Goal: Task Accomplishment & Management: Manage account settings

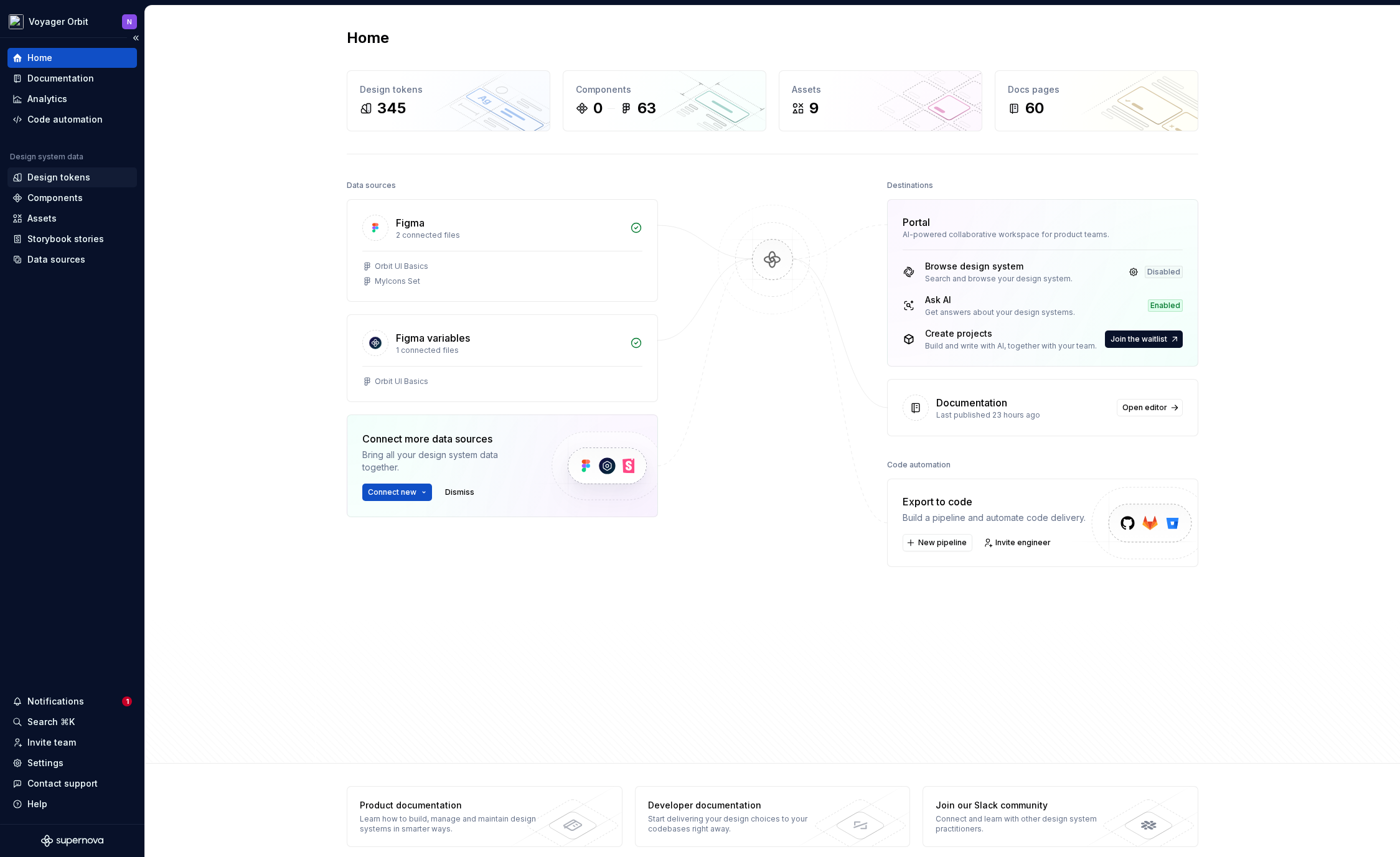
click at [88, 176] on div "Design tokens" at bounding box center [72, 177] width 120 height 12
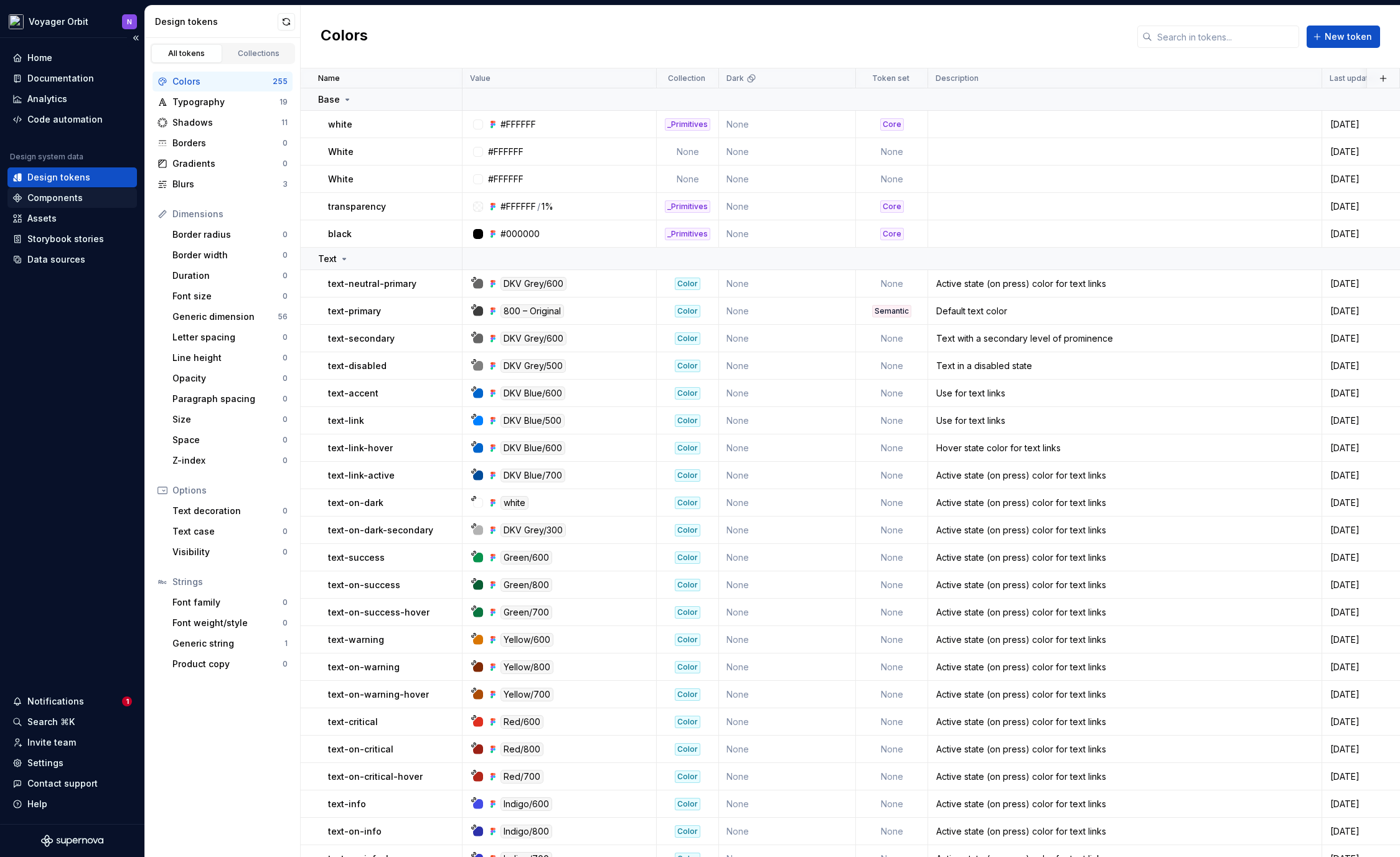
click at [66, 197] on div "Components" at bounding box center [55, 197] width 56 height 12
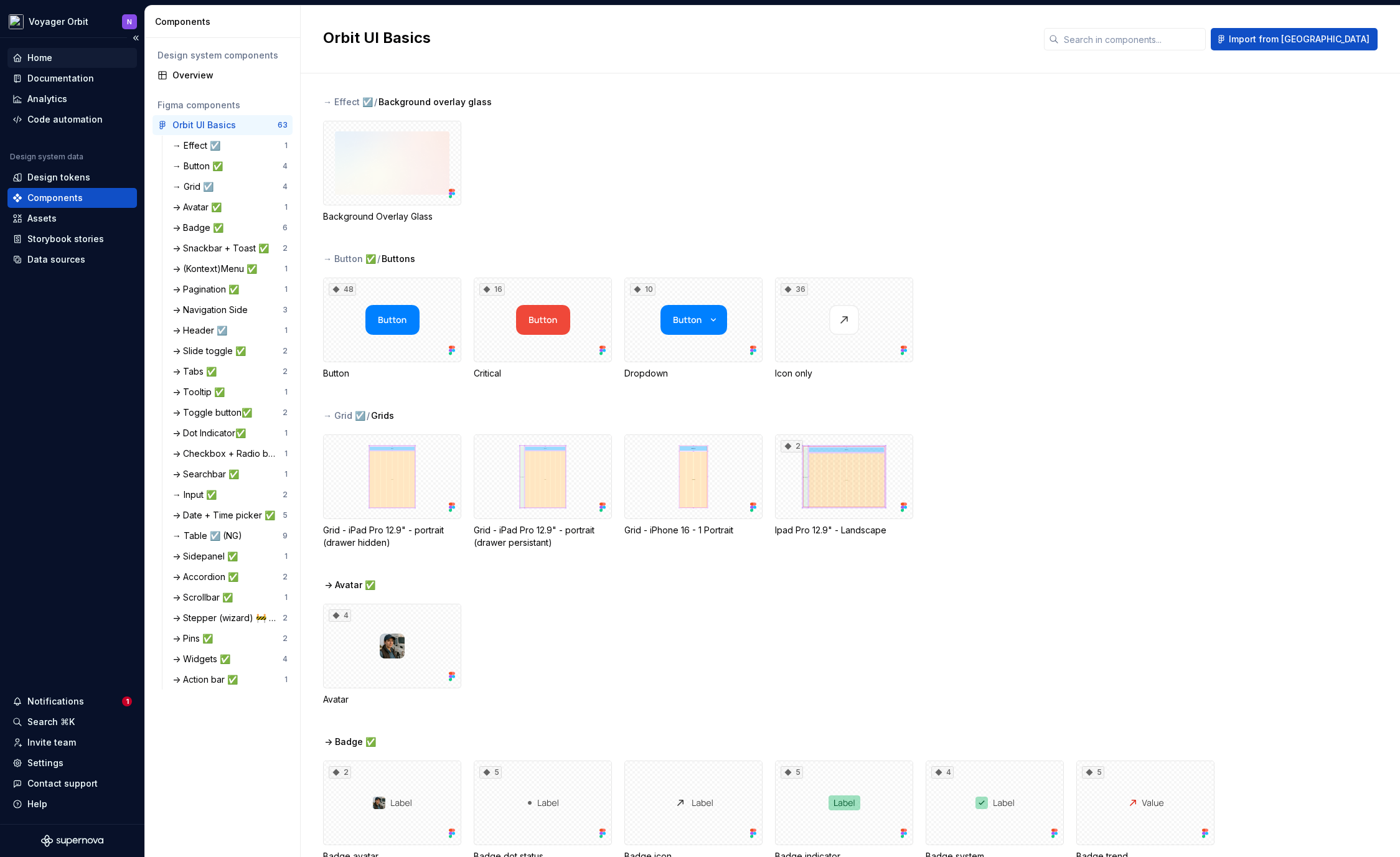
click at [63, 58] on div "Home" at bounding box center [72, 58] width 120 height 12
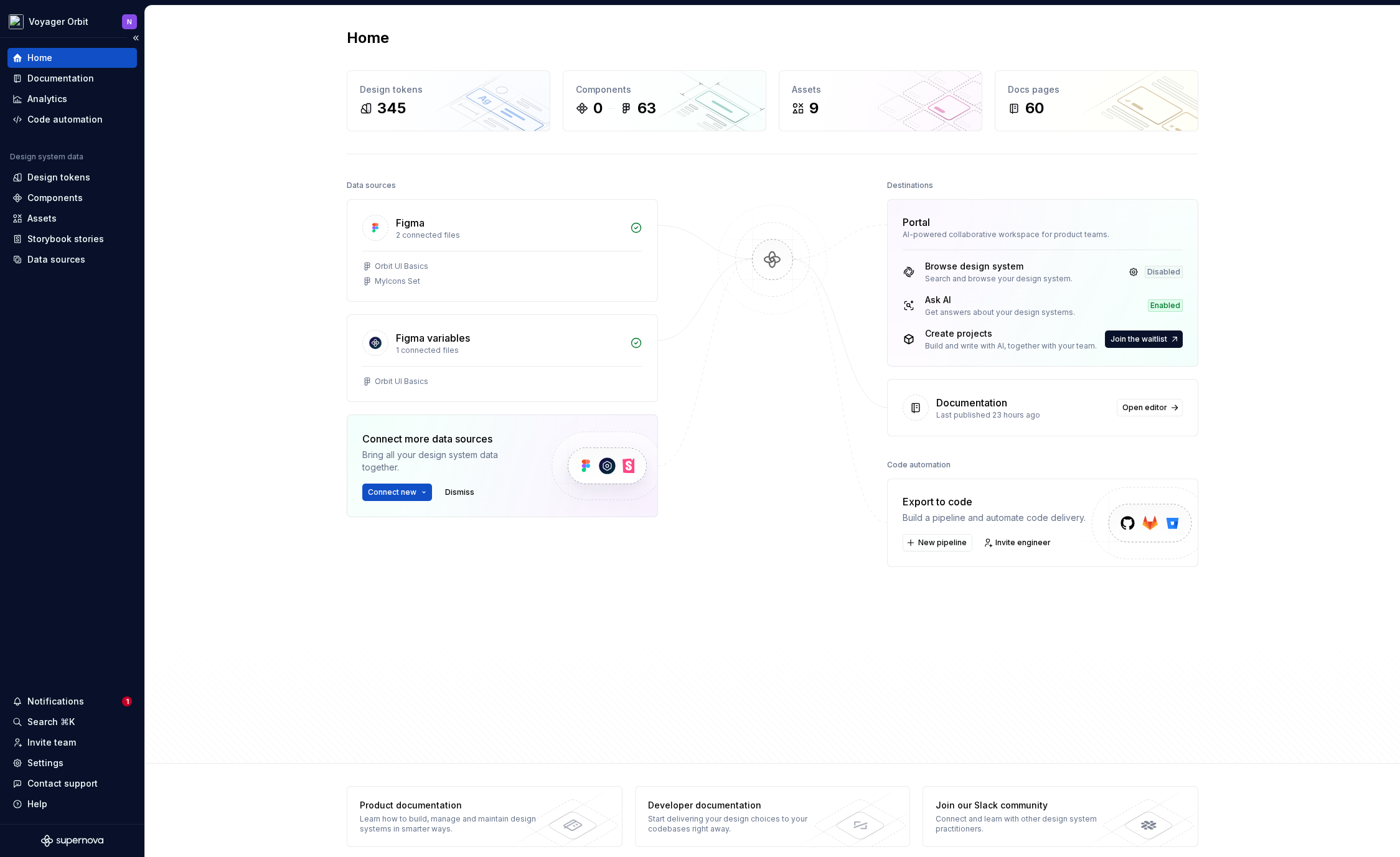
click at [74, 165] on div "Design system data" at bounding box center [72, 159] width 130 height 15
click at [69, 175] on div "Design tokens" at bounding box center [59, 177] width 63 height 12
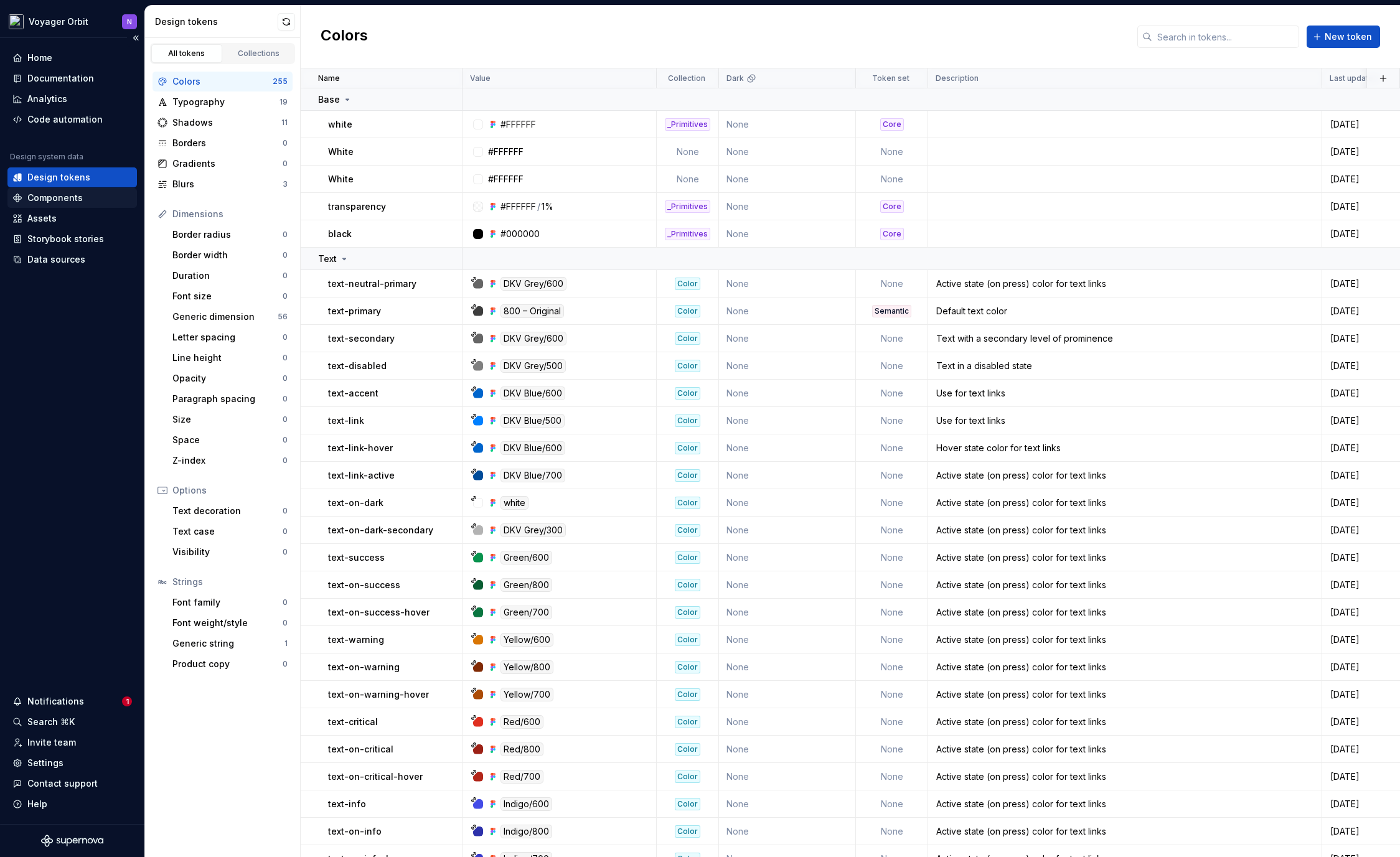
click at [69, 192] on div "Components" at bounding box center [55, 197] width 56 height 12
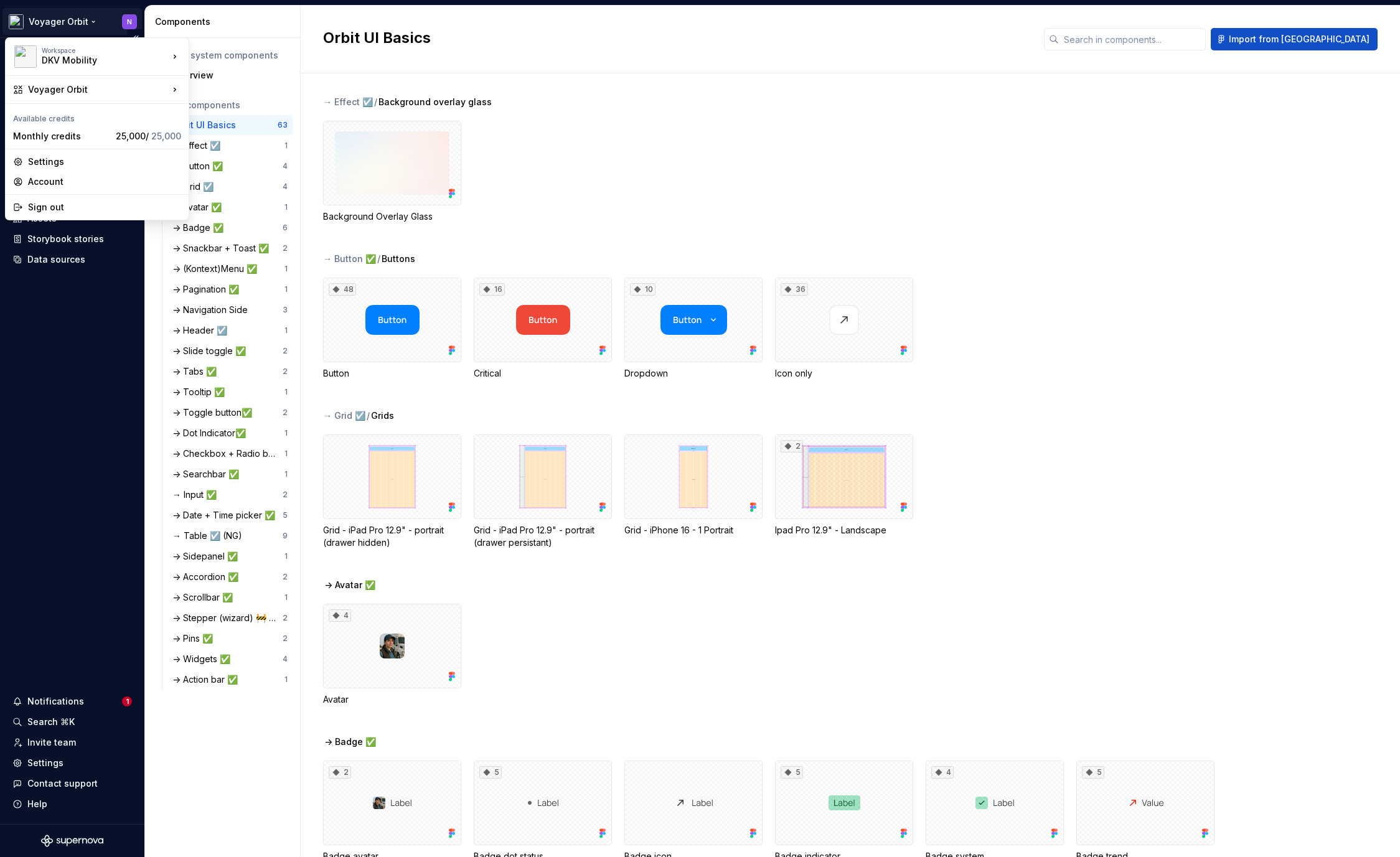
click at [69, 26] on html "Voyager Orbit N Home Documentation Analytics Code automation Design system data…" at bounding box center [700, 428] width 1400 height 857
click at [226, 143] on div "Manage design systems" at bounding box center [262, 140] width 107 height 12
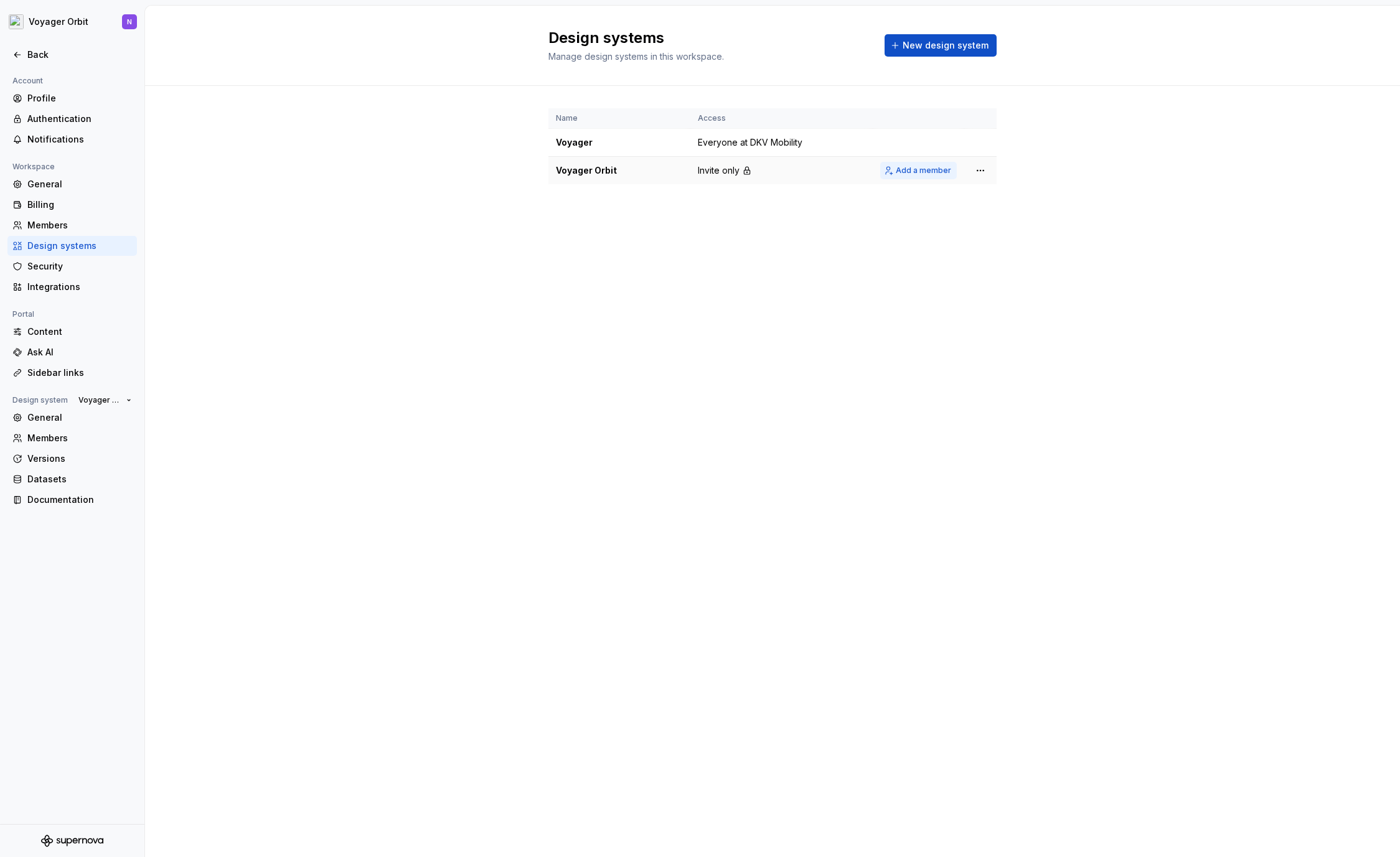
click at [909, 172] on span "Add a member" at bounding box center [923, 170] width 56 height 10
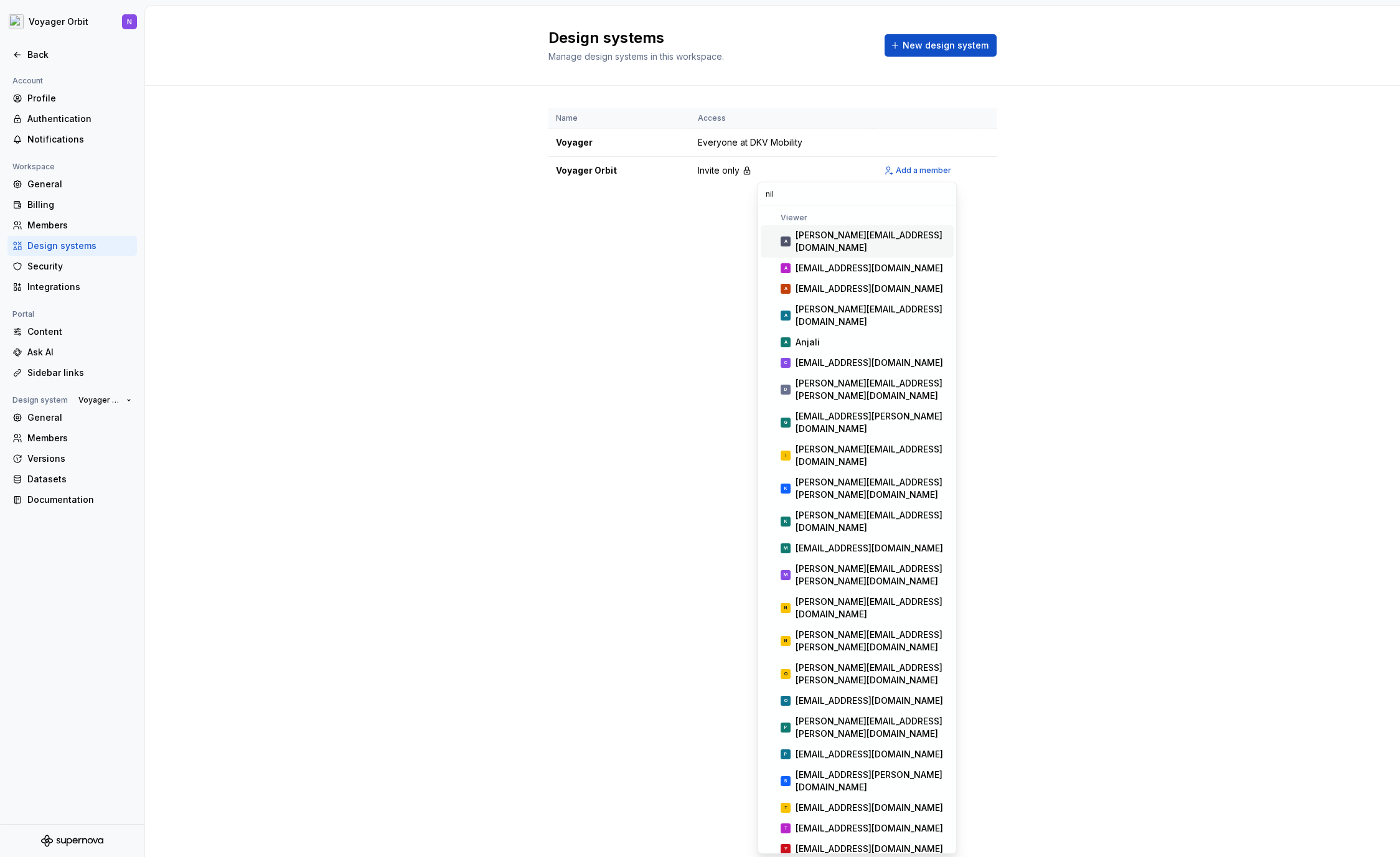
type input "[PERSON_NAME]"
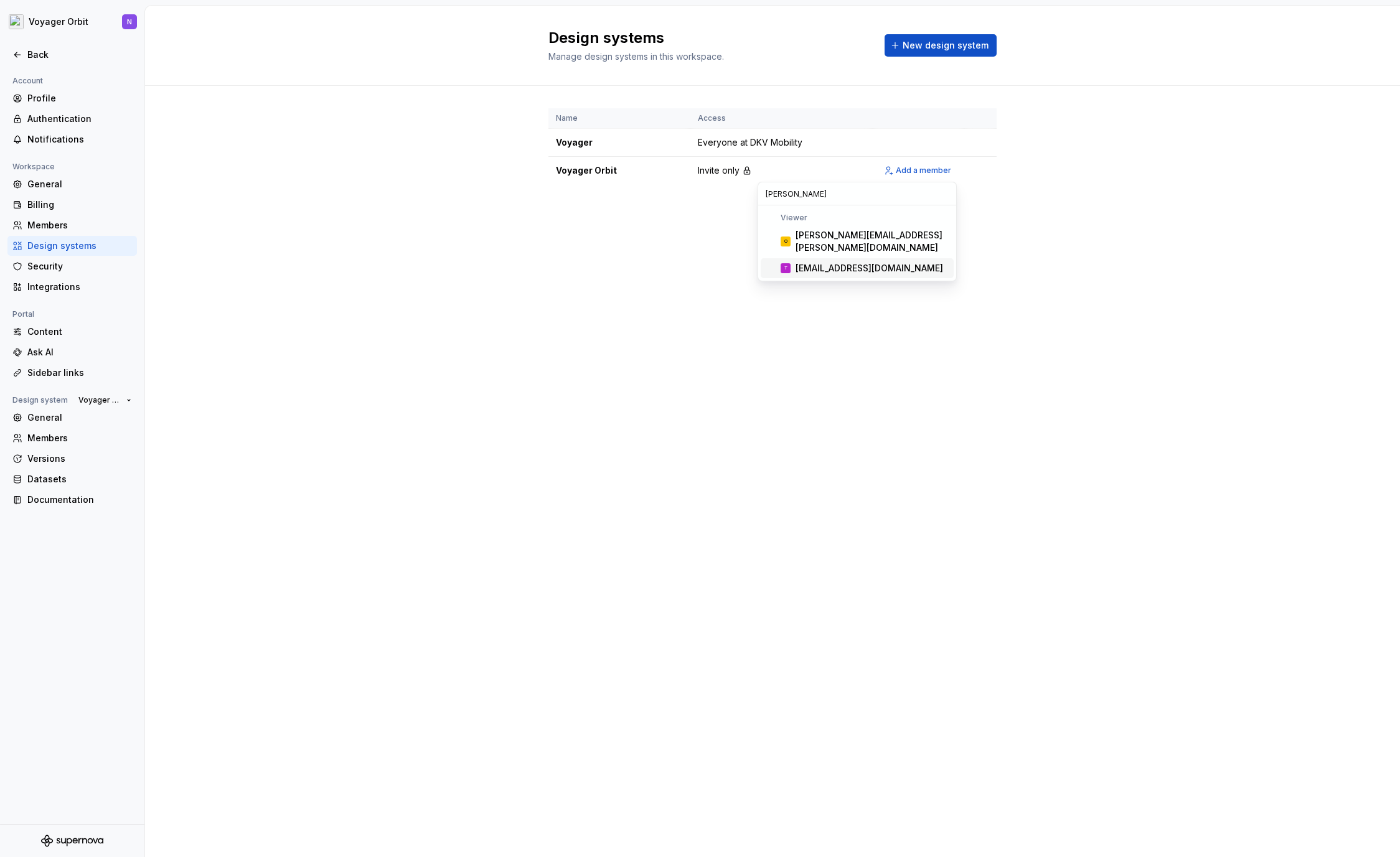
drag, startPoint x: 769, startPoint y: 330, endPoint x: 790, endPoint y: 313, distance: 27.0
click at [769, 330] on div "Design systems Manage design systems in this workspace. New design system Name …" at bounding box center [772, 431] width 1255 height 852
click at [913, 170] on span "Add a member" at bounding box center [923, 170] width 56 height 10
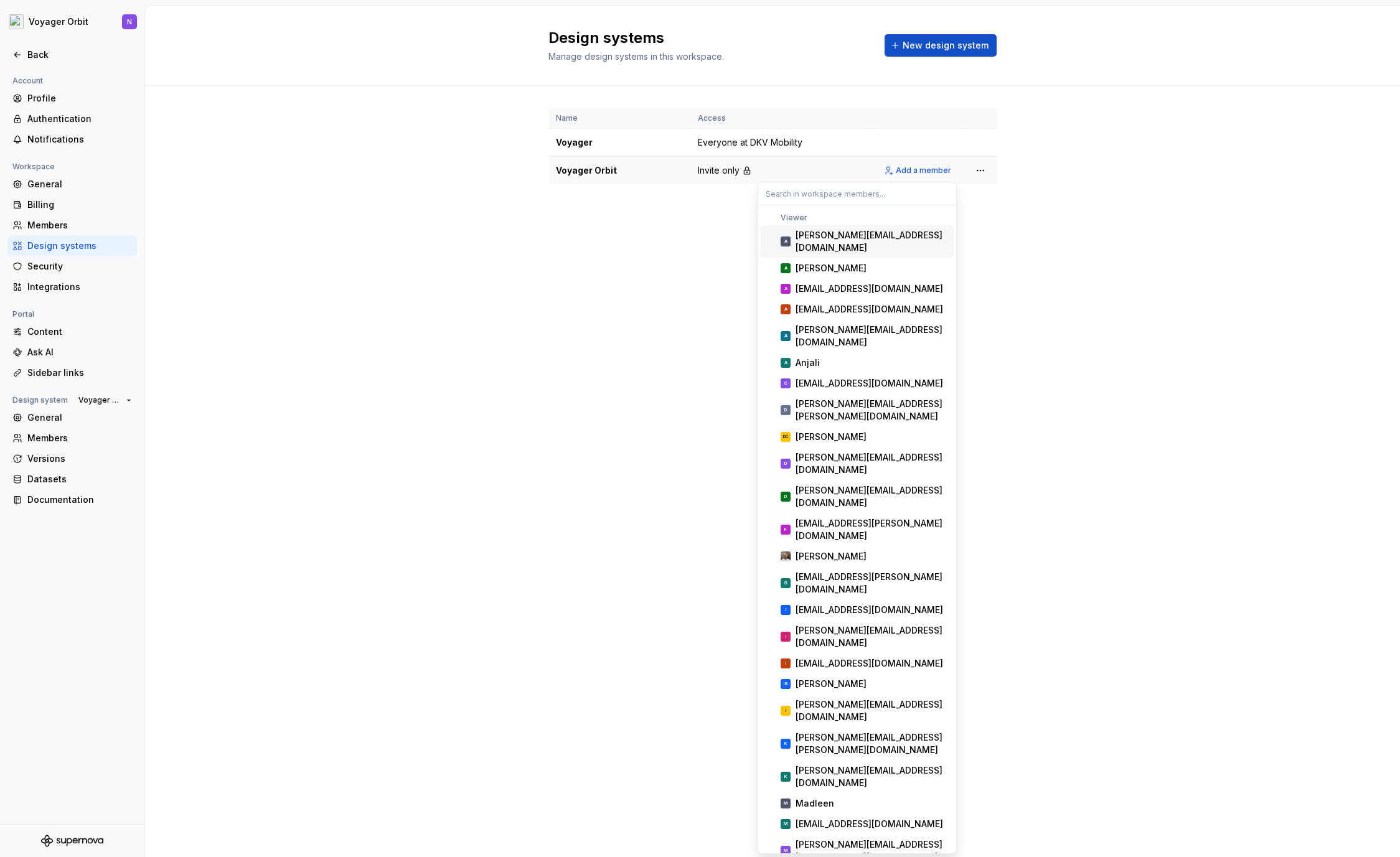
click at [998, 175] on div "Name Access Voyager Everyone at DKV Mobility Voyager Orbit Invite only Add a me…" at bounding box center [772, 159] width 1255 height 146
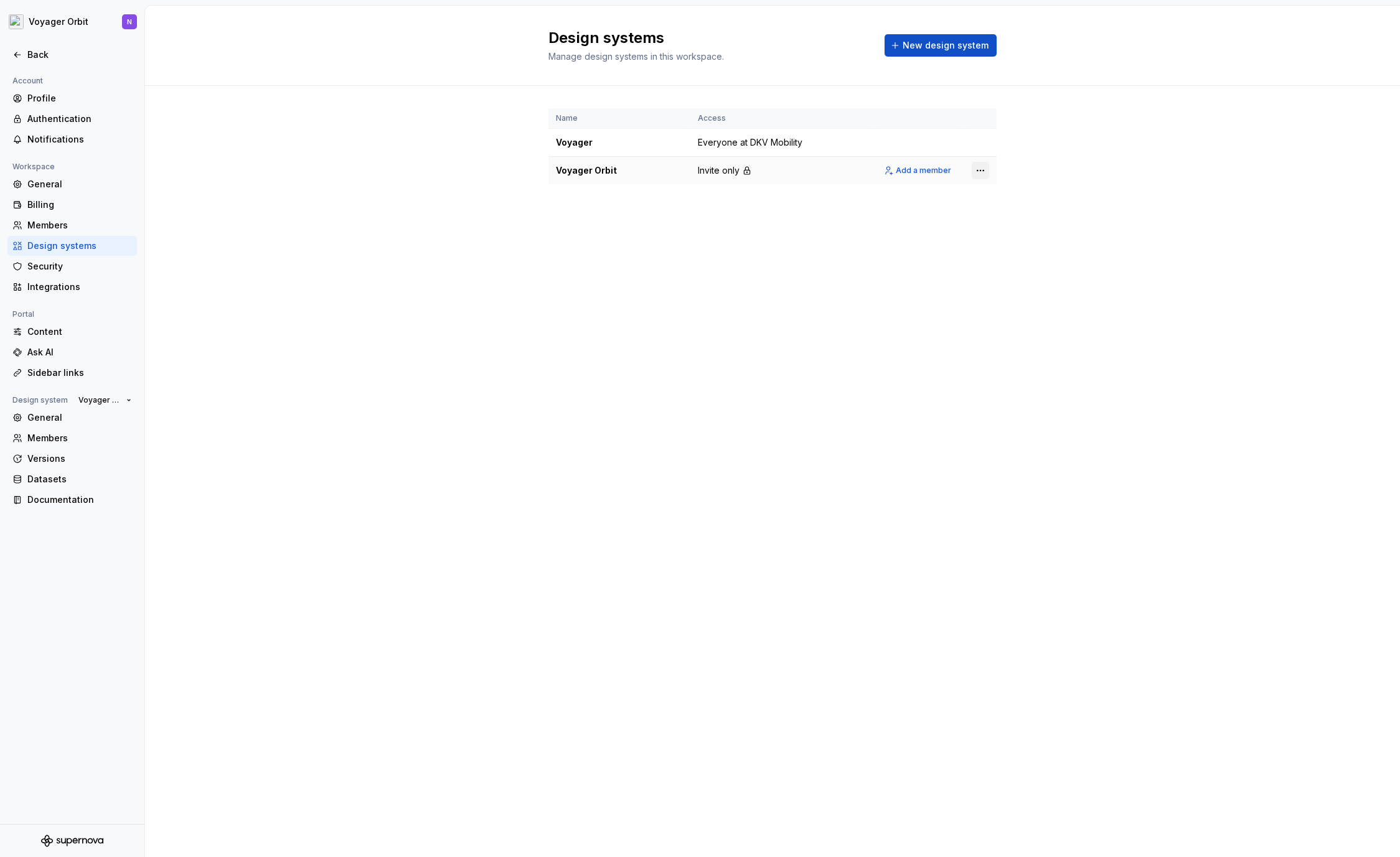
click at [984, 172] on html "Voyager Orbit N Back Account Profile Authentication Notifications Workspace Gen…" at bounding box center [700, 428] width 1400 height 857
click at [1000, 195] on div "View members" at bounding box center [1053, 194] width 118 height 12
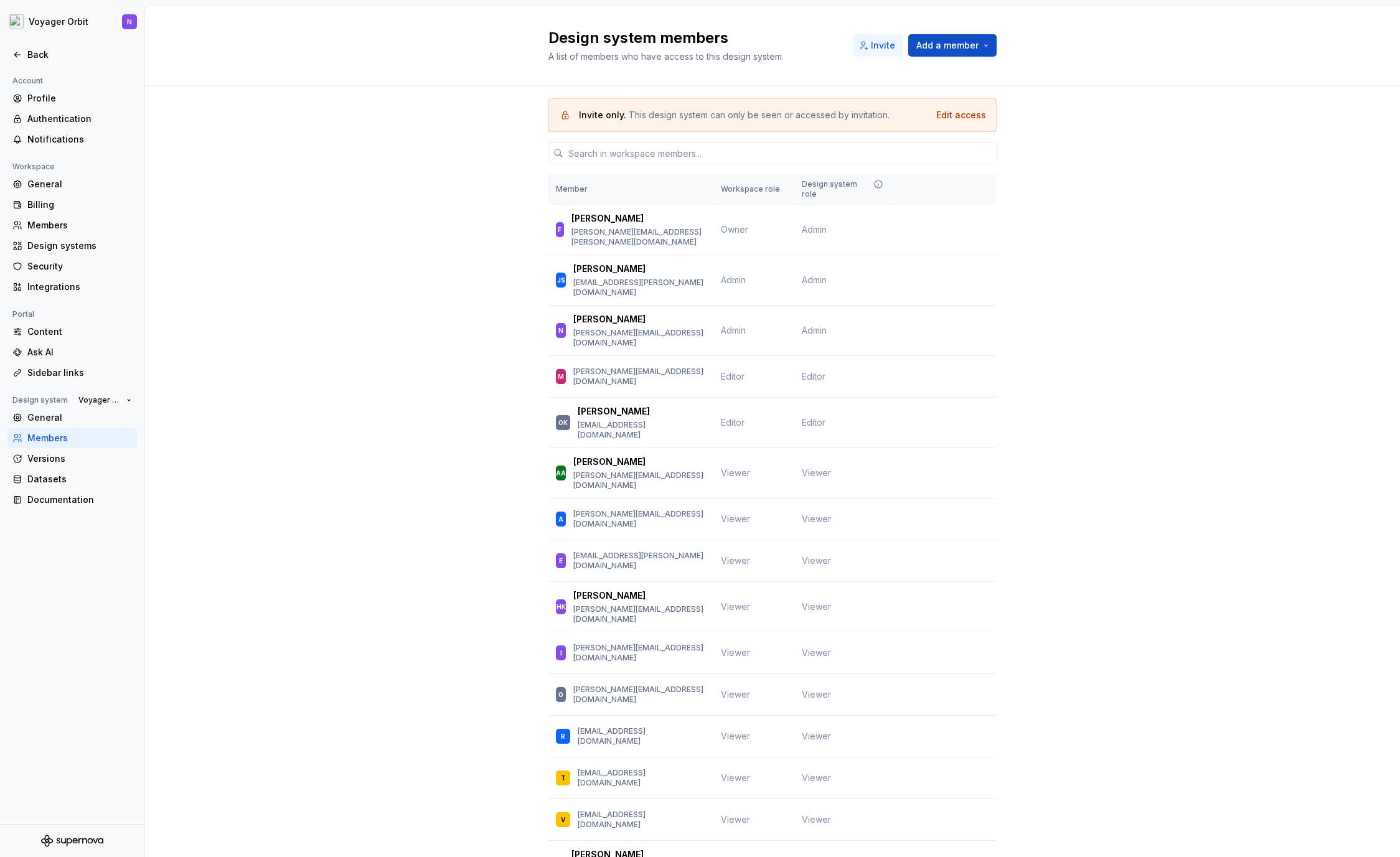
click at [871, 41] on span "Invite" at bounding box center [883, 45] width 24 height 12
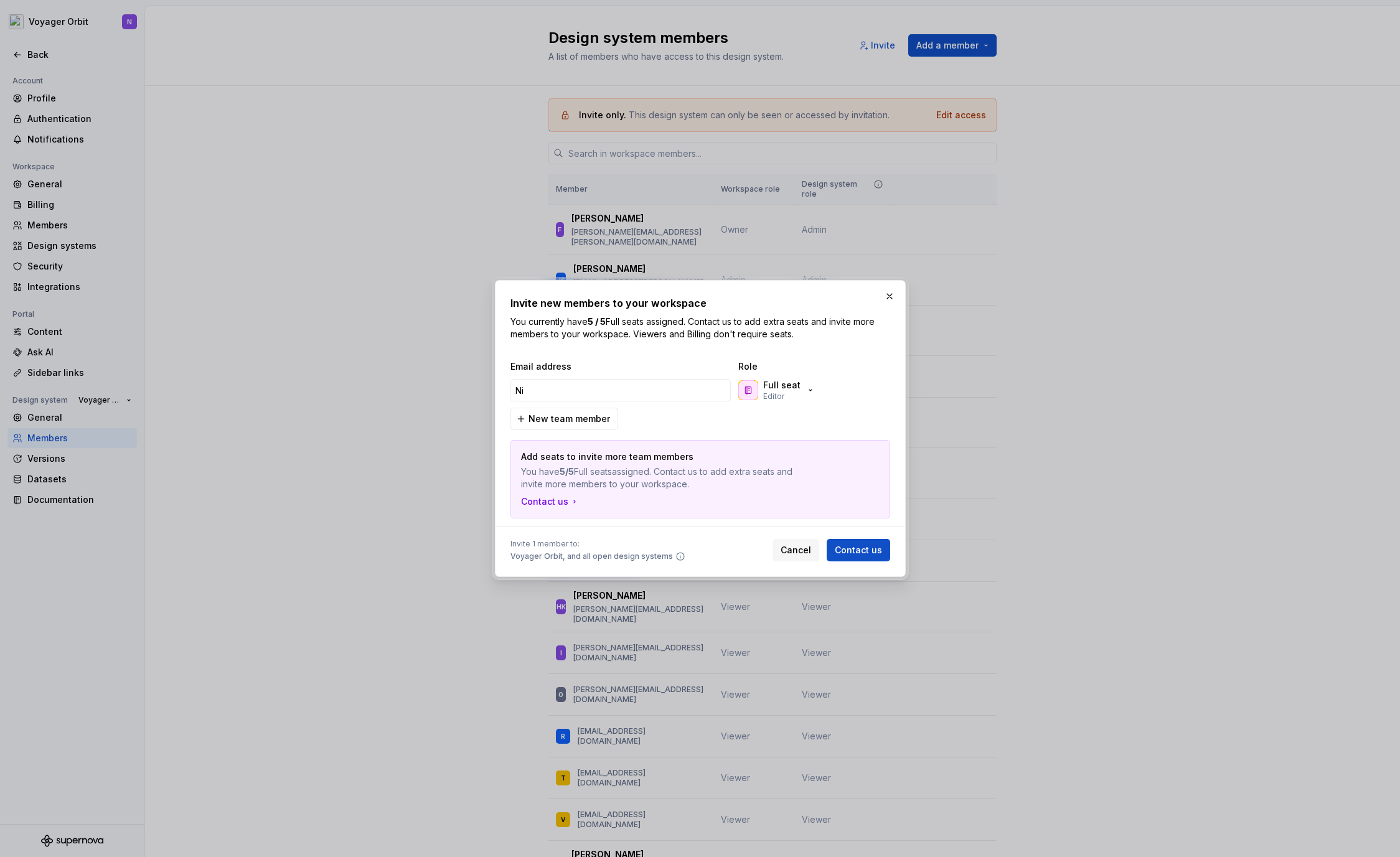
type input "N"
drag, startPoint x: 544, startPoint y: 385, endPoint x: 598, endPoint y: 389, distance: 54.1
click at [544, 385] on input "[PERSON_NAME][EMAIL_ADDRESS][PERSON_NAME][DOMAIN_NAME]" at bounding box center [620, 390] width 220 height 22
type input "[PERSON_NAME][EMAIL_ADDRESS][PERSON_NAME][DOMAIN_NAME]"
click at [791, 391] on div "Full seat Editor" at bounding box center [782, 390] width 37 height 22
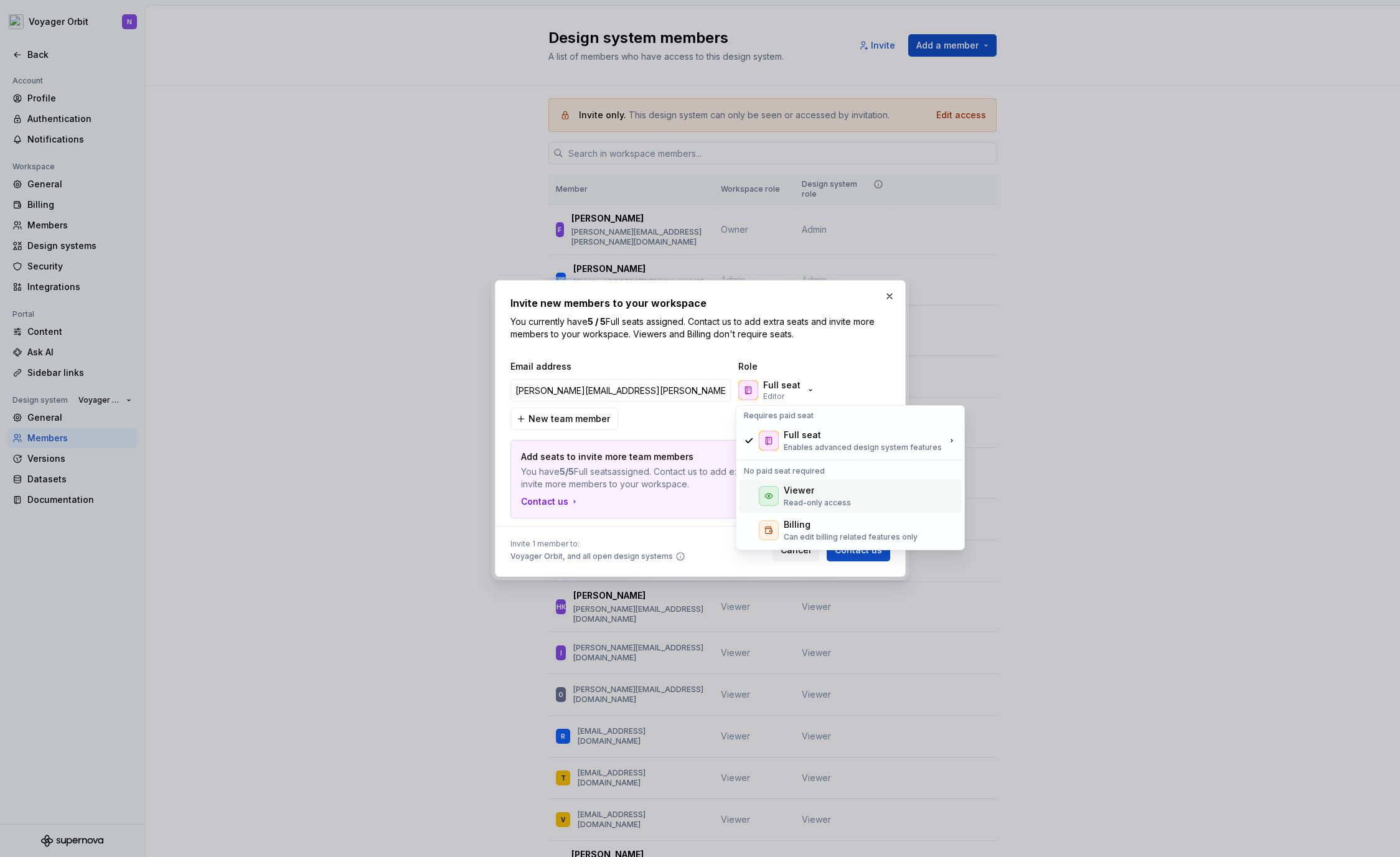
click at [830, 493] on div "Viewer" at bounding box center [817, 490] width 67 height 12
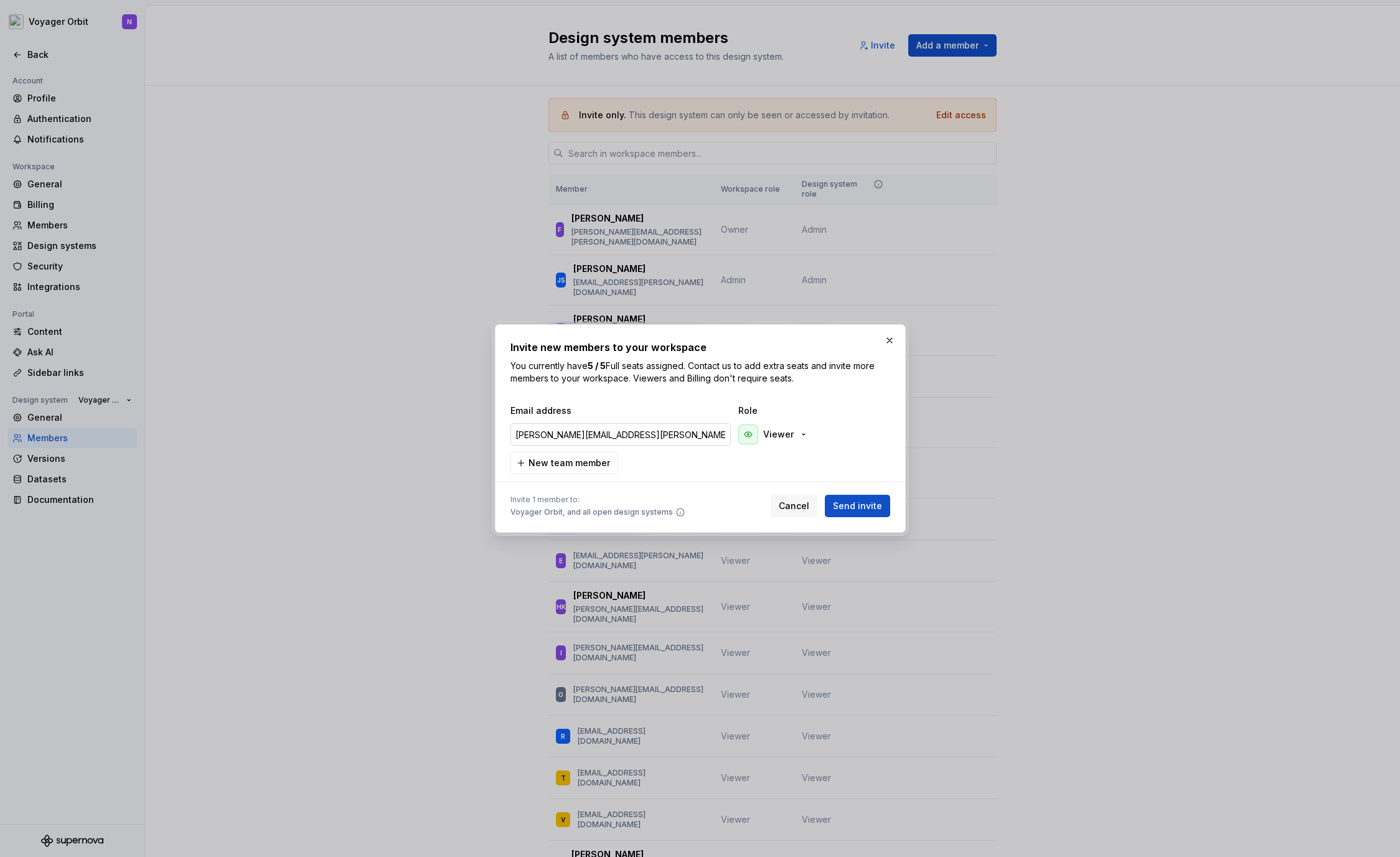
click at [537, 435] on input "[PERSON_NAME][EMAIL_ADDRESS][PERSON_NAME][DOMAIN_NAME]" at bounding box center [620, 434] width 220 height 22
click at [872, 505] on span "Send invite" at bounding box center [857, 506] width 49 height 12
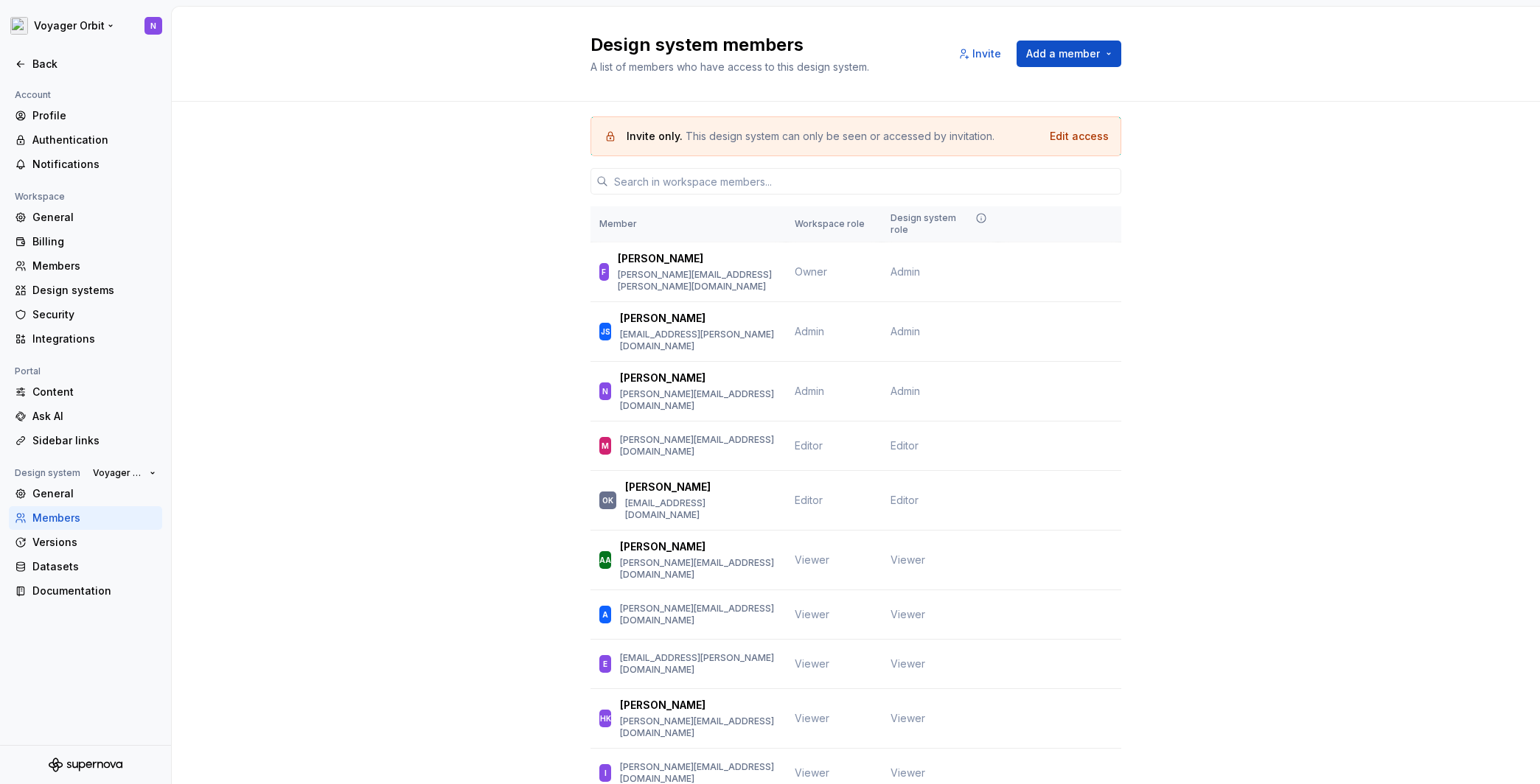
click at [61, 31] on html "Voyager Orbit N Back Account Profile Authentication Notifications Workspace Gen…" at bounding box center [770, 392] width 1540 height 784
drag, startPoint x: 339, startPoint y: 156, endPoint x: 329, endPoint y: 154, distance: 10.2
click at [337, 155] on html "Voyager Orbit N Back Account Profile Authentication Notifications Workspace Gen…" at bounding box center [770, 392] width 1540 height 784
click at [67, 63] on div "Back" at bounding box center [94, 64] width 124 height 14
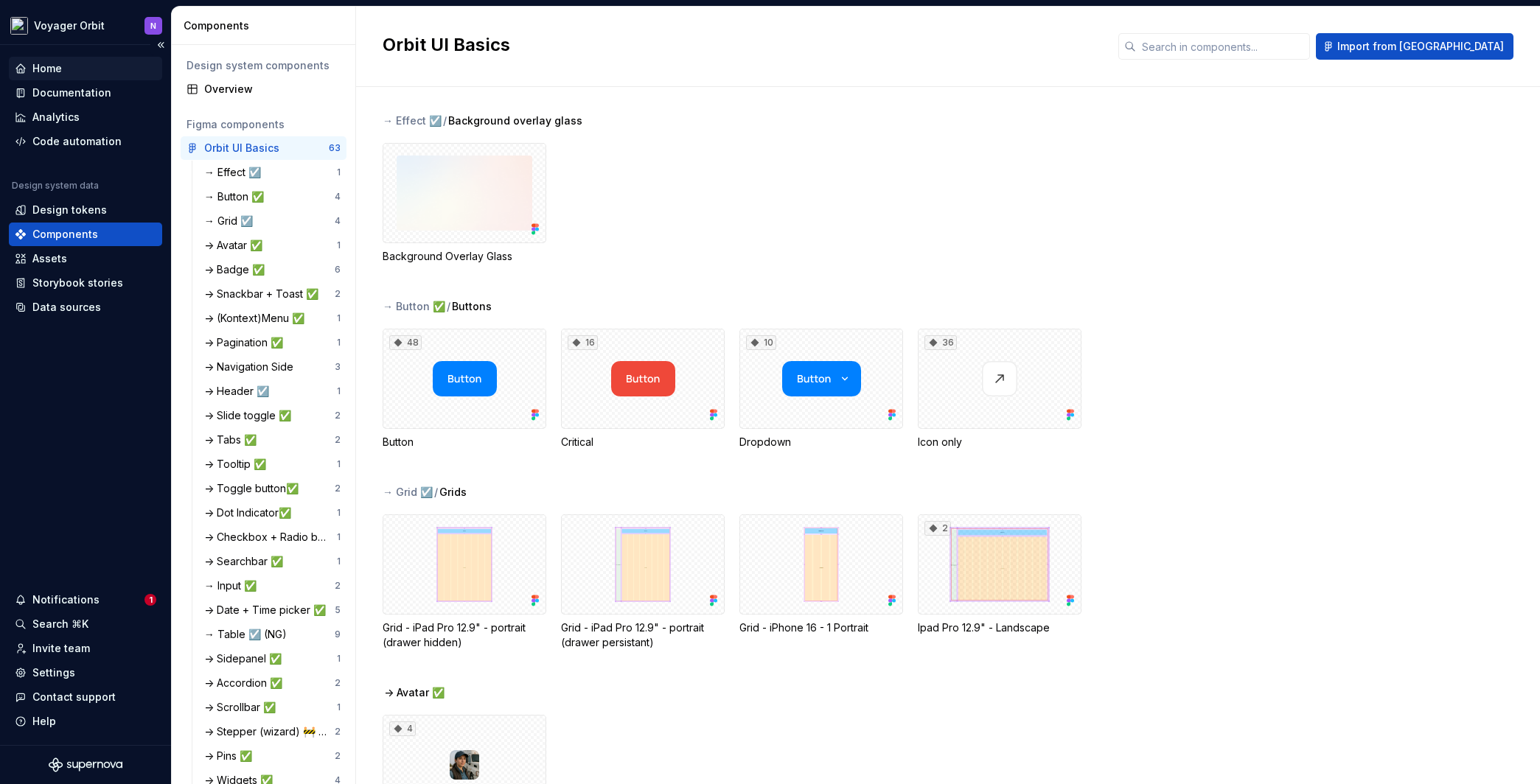
click at [57, 71] on div "Home" at bounding box center [47, 69] width 30 height 14
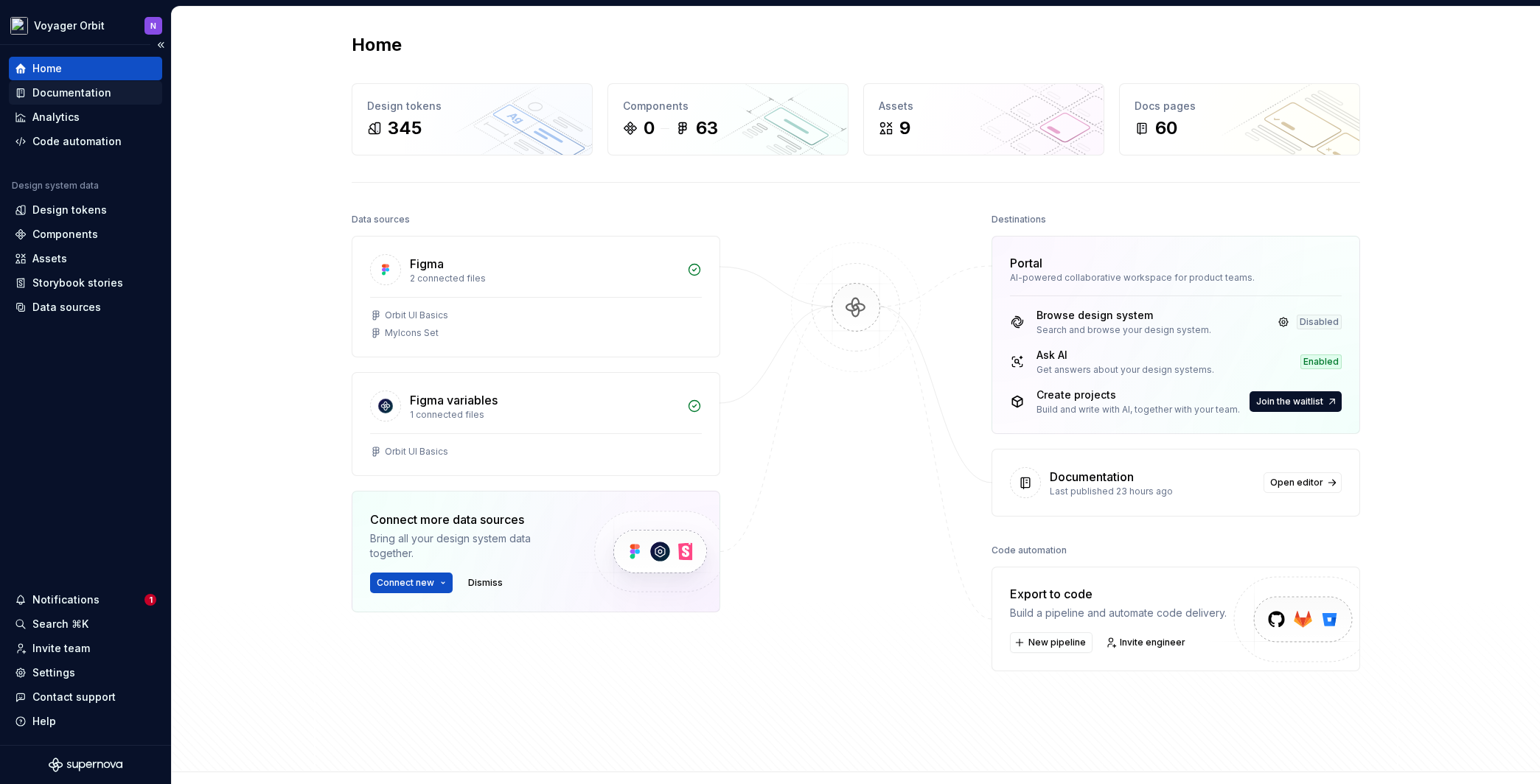
click at [79, 94] on div "Documentation" at bounding box center [71, 93] width 79 height 14
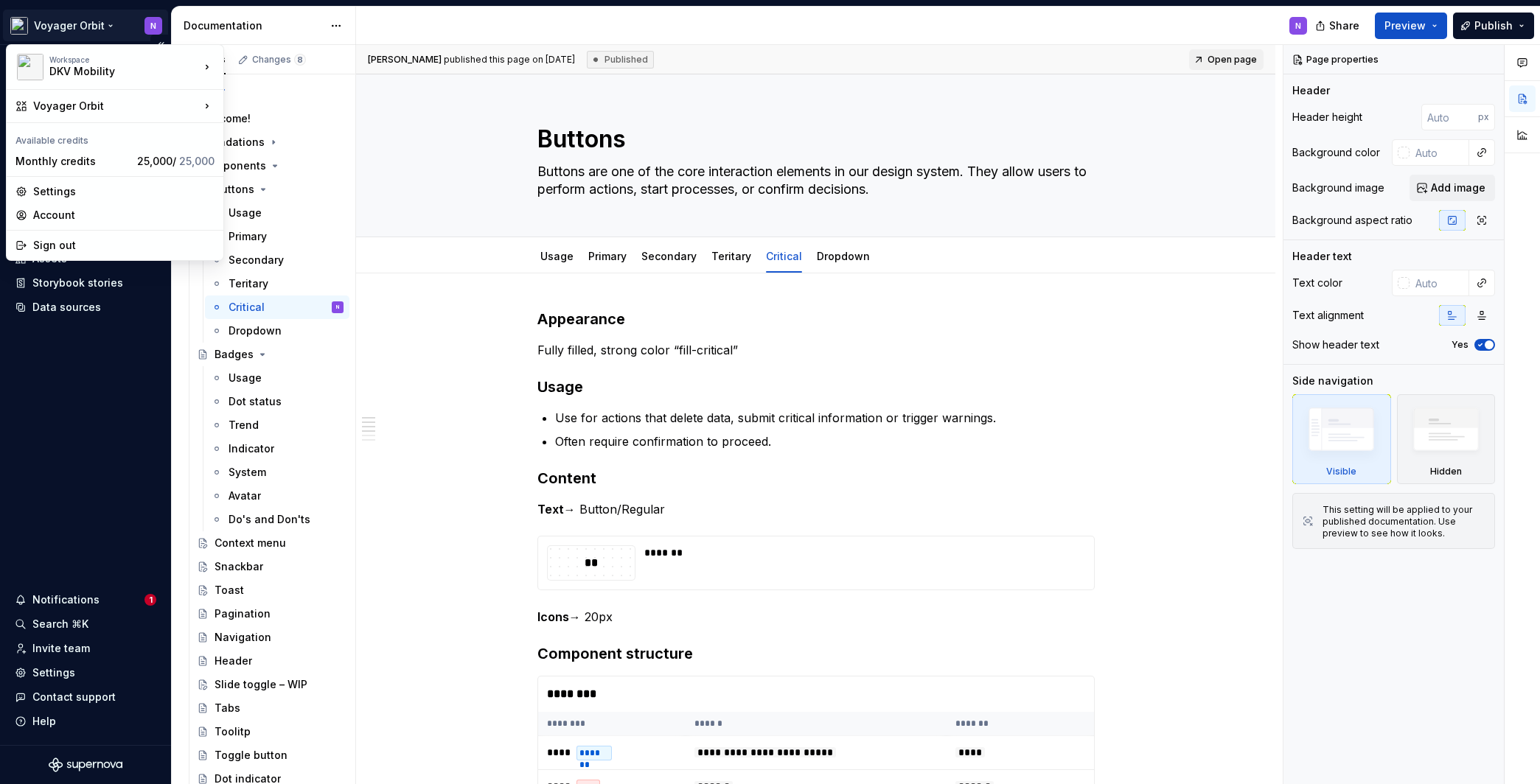
click at [97, 22] on html "Voyager Orbit N Home Documentation Analytics Code automation Design system data…" at bounding box center [770, 392] width 1540 height 784
click at [486, 126] on html "Voyager Orbit N Home Documentation Analytics Code automation Design system data…" at bounding box center [770, 392] width 1540 height 784
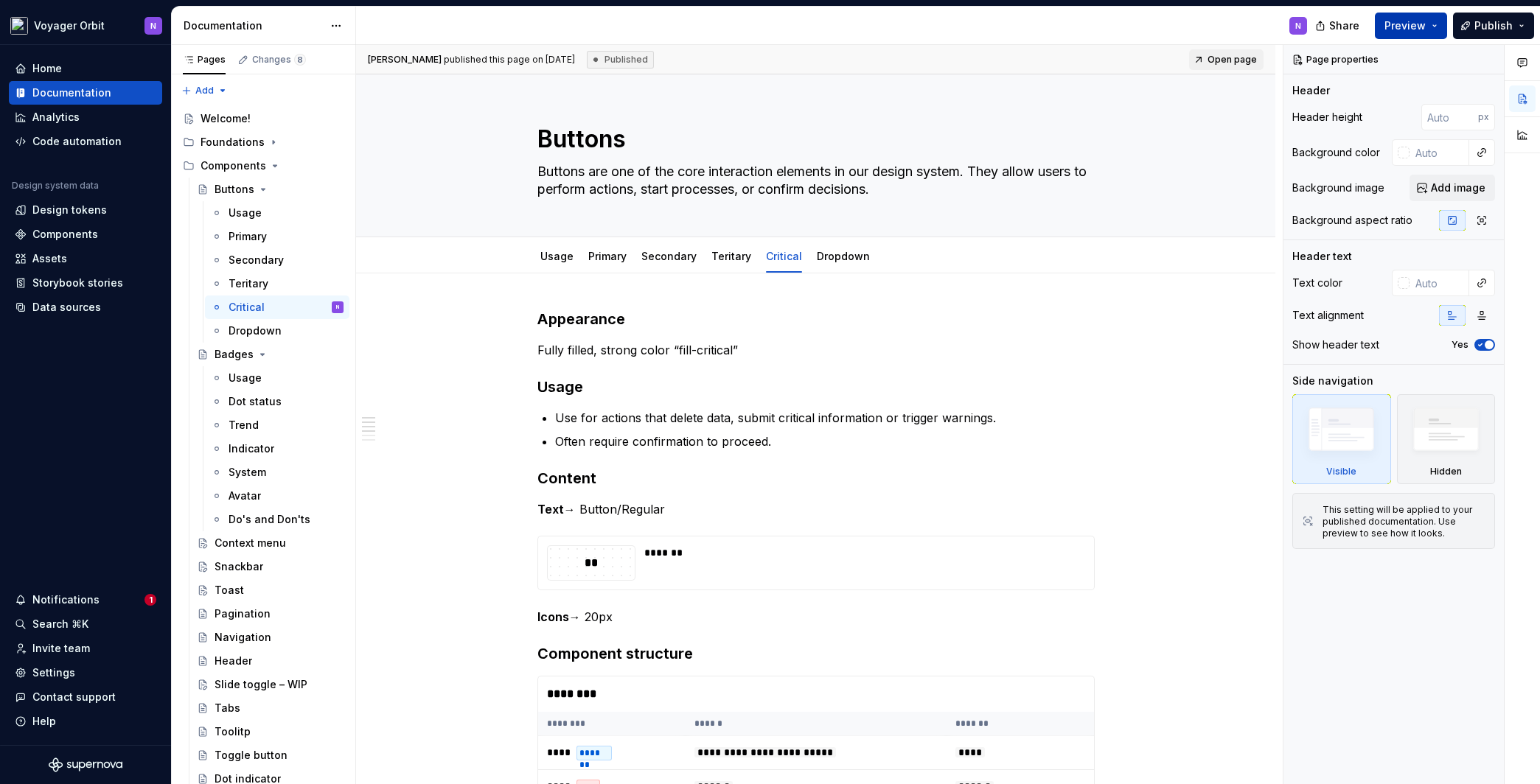
click at [1445, 26] on button "Preview" at bounding box center [1411, 25] width 72 height 26
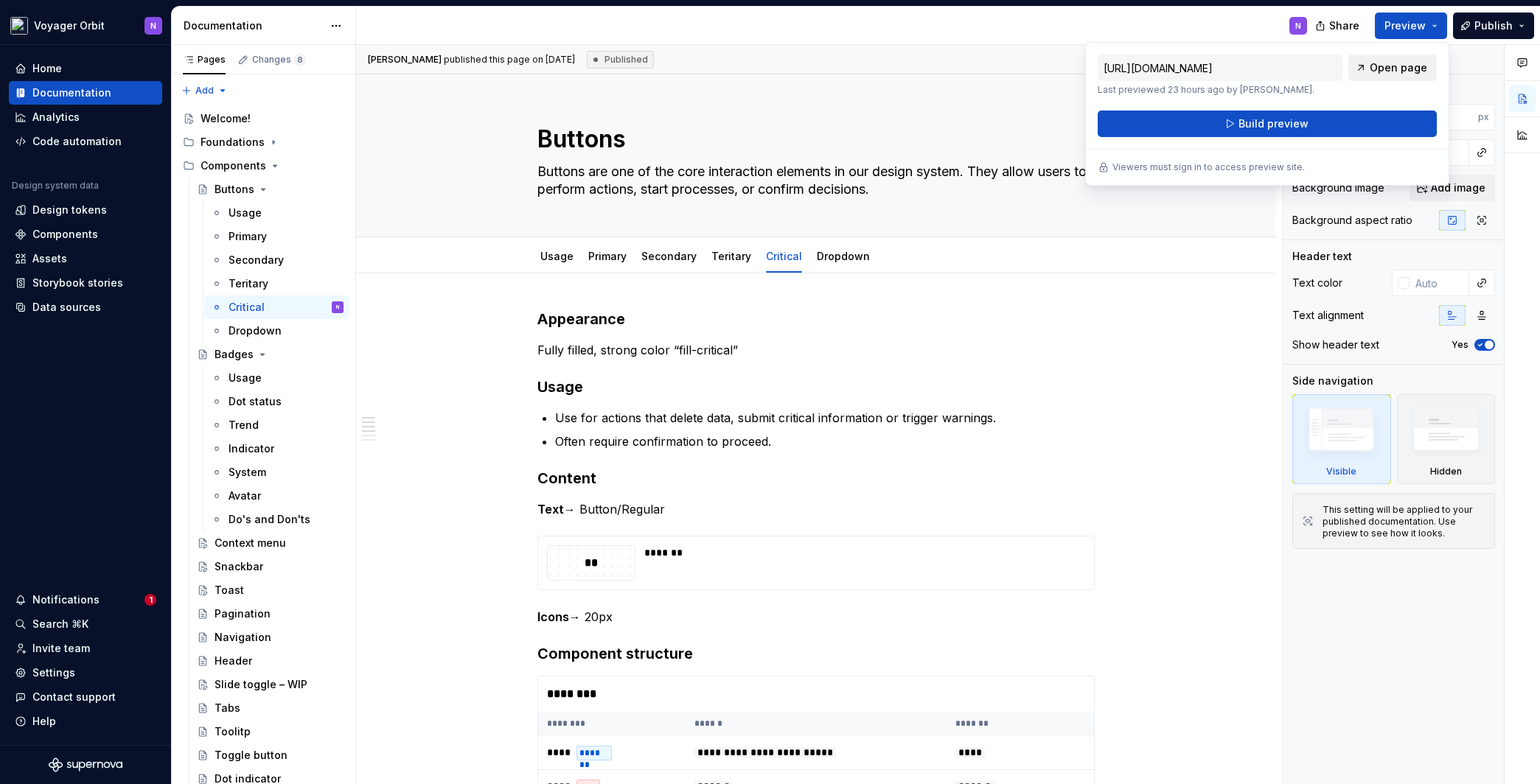
click at [1374, 68] on span "Open page" at bounding box center [1399, 68] width 58 height 14
type textarea "*"
